Goal: Check status

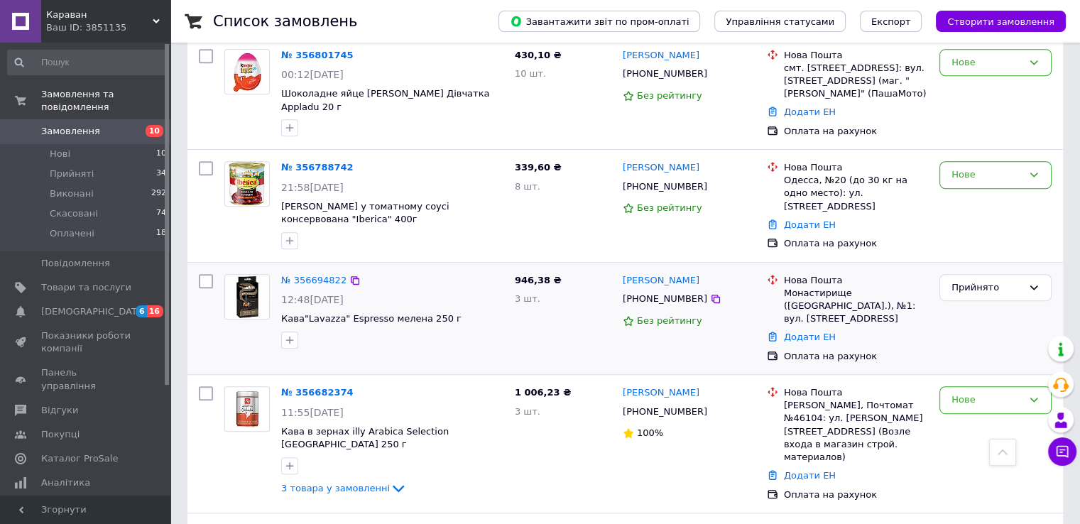
scroll to position [710, 0]
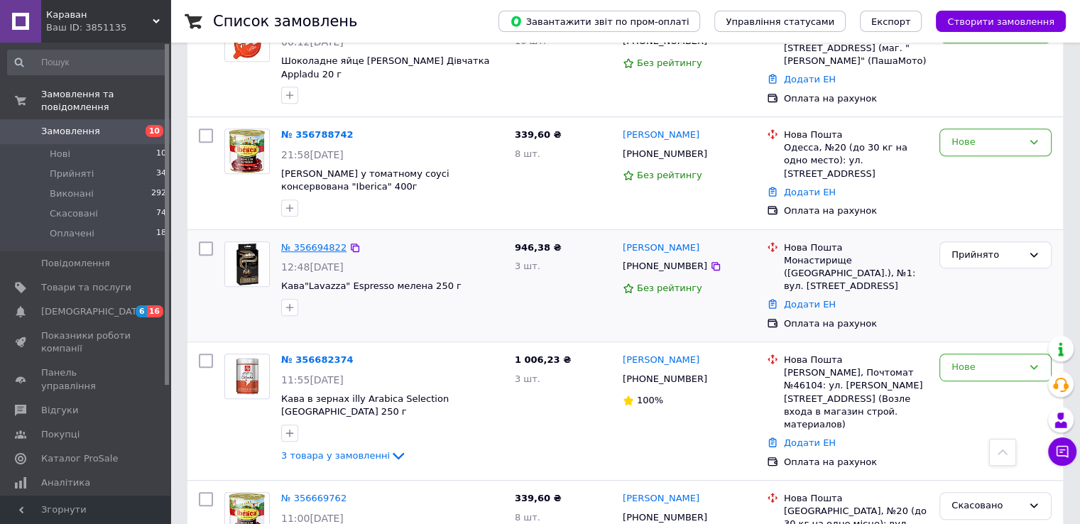
click at [312, 242] on link "№ 356694822" at bounding box center [313, 247] width 65 height 11
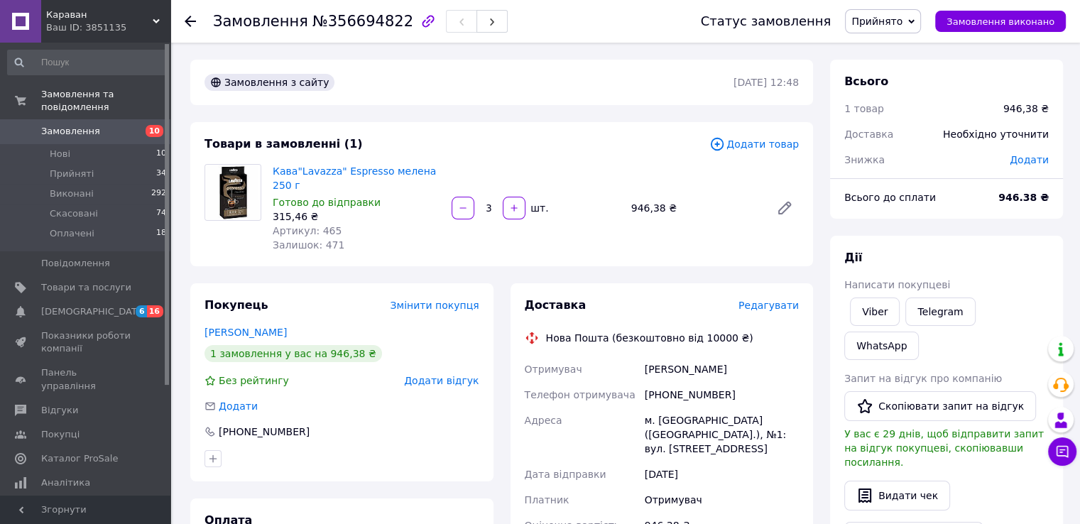
click at [207, 251] on div "Товари в замовленні (1) Додати товар Кава"Lavazza" Espresso мелена 250 г Готово…" at bounding box center [501, 194] width 623 height 144
